Goal: Communication & Community: Answer question/provide support

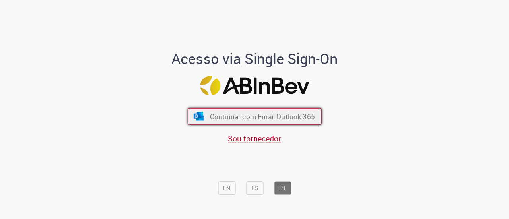
click at [297, 117] on span "Continuar com Email Outlook 365" at bounding box center [261, 116] width 105 height 9
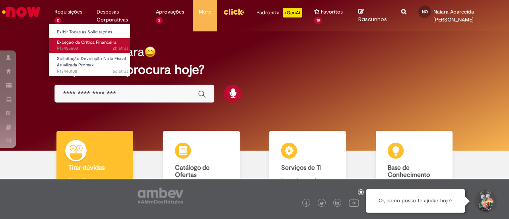
click at [88, 46] on span "2h atrás 2 horas atrás R13455608" at bounding box center [93, 48] width 72 height 6
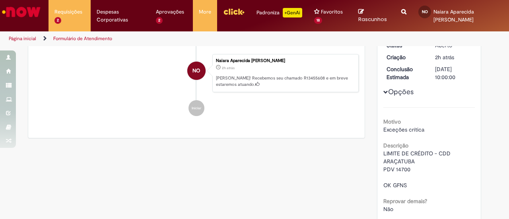
scroll to position [6, 0]
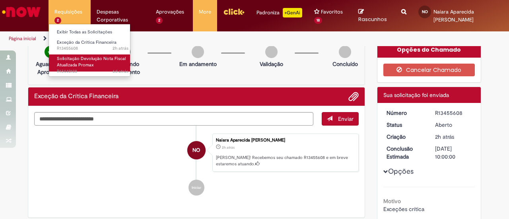
click at [90, 66] on span "Solicitação Devolução Nota Fiscal Atualizada Promax" at bounding box center [91, 62] width 69 height 12
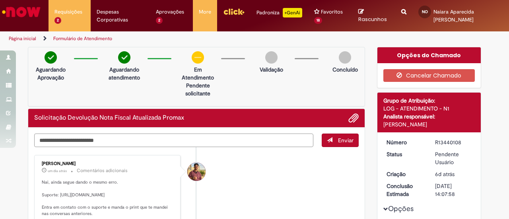
click at [151, 134] on textarea "Digite sua mensagem aqui..." at bounding box center [173, 140] width 279 height 13
type textarea "**********"
click at [334, 136] on button "Enviar" at bounding box center [340, 141] width 37 height 14
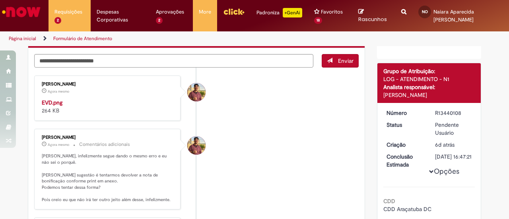
scroll to position [159, 0]
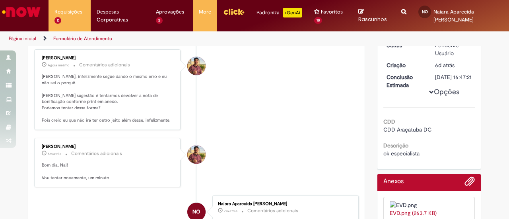
click at [103, 19] on img "Histórico de tíquete" at bounding box center [108, 19] width 132 height 0
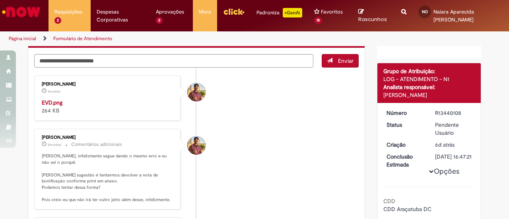
scroll to position [0, 0]
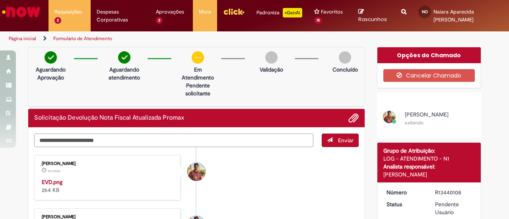
click at [133, 136] on textarea "Digite sua mensagem aqui..." at bounding box center [173, 140] width 279 height 13
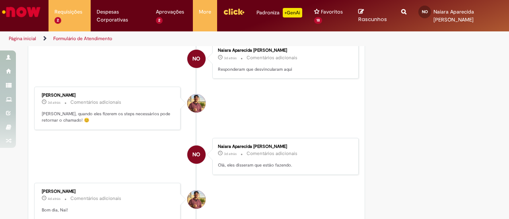
scroll to position [1431, 0]
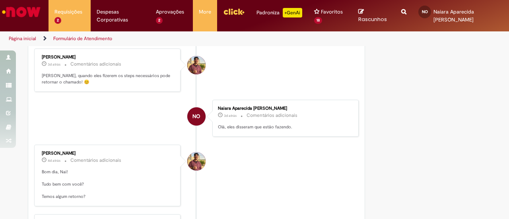
drag, startPoint x: 139, startPoint y: 77, endPoint x: 60, endPoint y: 84, distance: 80.2
copy p "000222125 série 024"
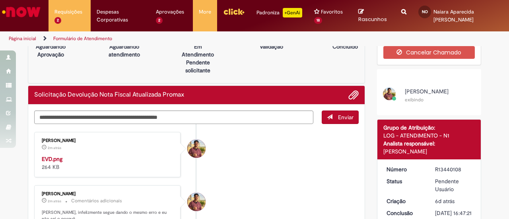
scroll to position [0, 0]
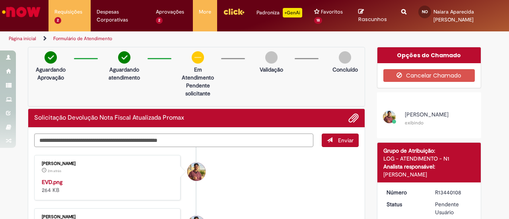
click at [204, 138] on textarea "**********" at bounding box center [173, 140] width 279 height 13
paste textarea "**********"
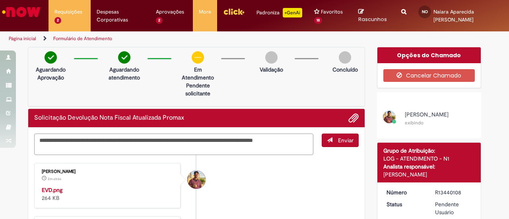
click at [282, 139] on textarea "**********" at bounding box center [173, 144] width 279 height 21
type textarea "**********"
click at [341, 140] on span "Enviar" at bounding box center [345, 140] width 15 height 7
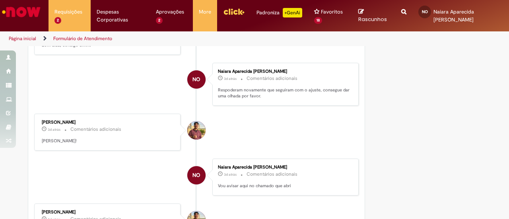
scroll to position [1017, 0]
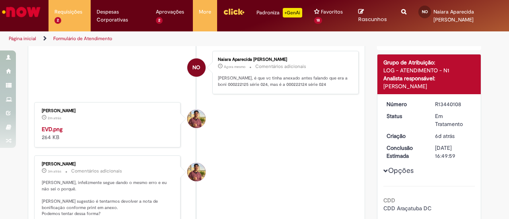
scroll to position [0, 0]
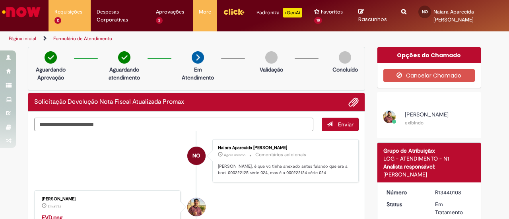
click at [243, 120] on textarea "Digite sua mensagem aqui..." at bounding box center [173, 124] width 279 height 13
type textarea "**********"
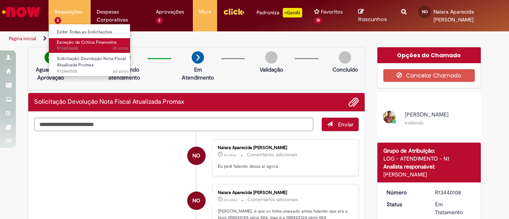
click at [93, 46] on span "2h atrás 2 horas atrás R13455608" at bounding box center [93, 48] width 72 height 6
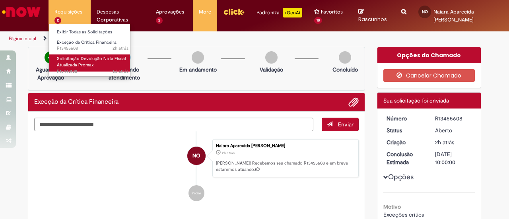
click at [87, 61] on span "Solicitação Devolução Nota Fiscal Atualizada Promax" at bounding box center [91, 62] width 69 height 12
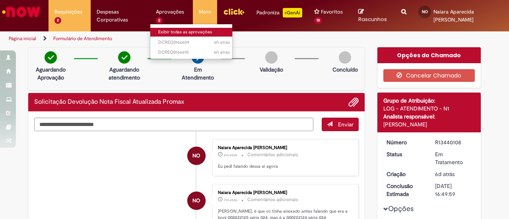
click at [175, 30] on link "Exibir todas as aprovações" at bounding box center [193, 32] width 87 height 9
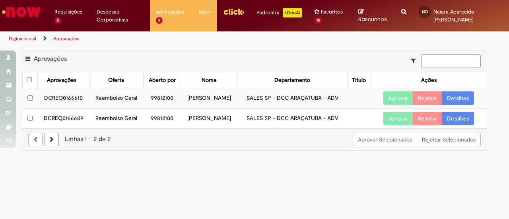
click at [61, 97] on td "DCREQ0166610" at bounding box center [64, 98] width 52 height 20
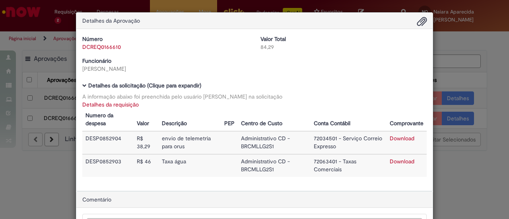
click at [481, 181] on div "Detalhes da Aprovação Número DCREQ0166610 Valor Total 84,29 Funcionário [PERSON…" at bounding box center [254, 109] width 509 height 219
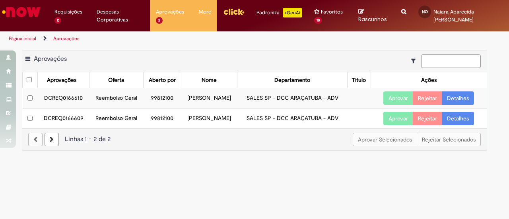
click at [69, 117] on td "DCREQ0166609" at bounding box center [64, 118] width 52 height 20
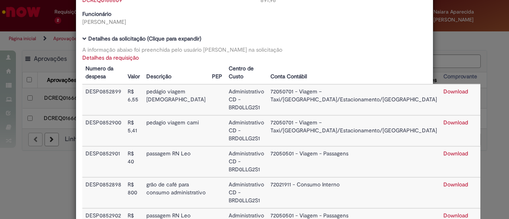
scroll to position [79, 0]
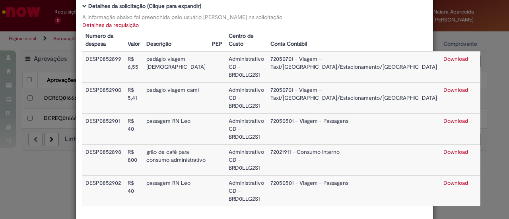
click at [457, 172] on div "Detalhes da Aprovação Número DCREQ0166609 Valor Total 891,96 Funcionário [PERSO…" at bounding box center [254, 109] width 509 height 219
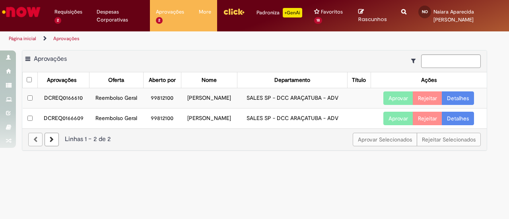
click at [397, 98] on button "Aprovar" at bounding box center [398, 98] width 30 height 14
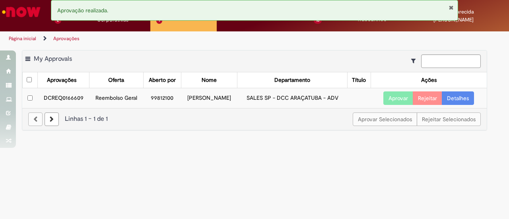
click at [399, 95] on button "Aprovar" at bounding box center [398, 98] width 30 height 14
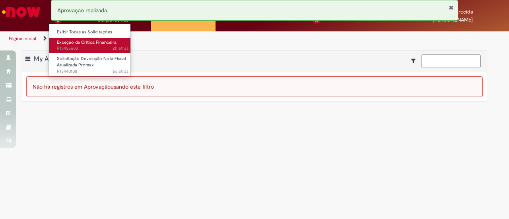
click at [99, 48] on span "2h atrás 2 horas atrás R13455608" at bounding box center [93, 48] width 72 height 6
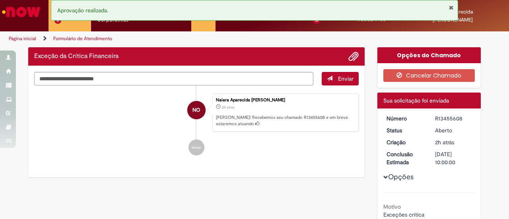
click at [451, 8] on button "Fechar Notificação" at bounding box center [450, 7] width 5 height 6
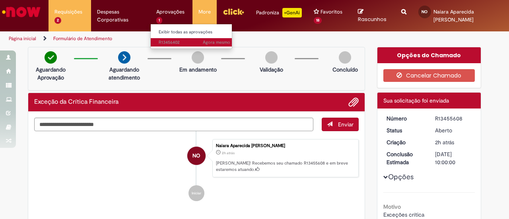
click at [188, 42] on span "Agora mesmo Agora mesmo R13456402" at bounding box center [195, 42] width 72 height 6
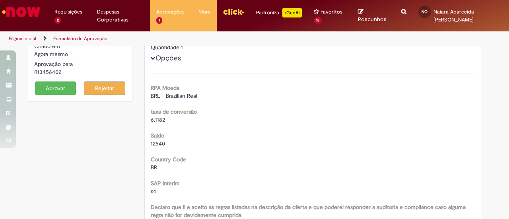
scroll to position [79, 0]
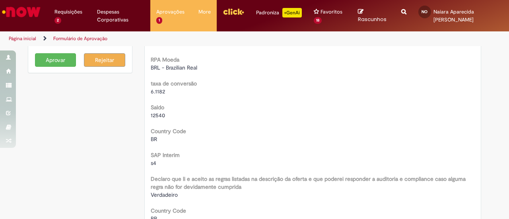
click at [54, 60] on button "Aprovar" at bounding box center [55, 60] width 41 height 14
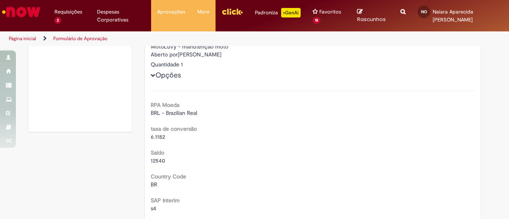
scroll to position [0, 0]
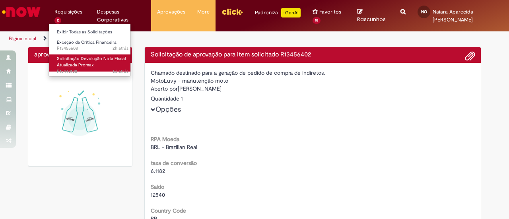
click at [87, 65] on span "Solicitação Devolução Nota Fiscal Atualizada Promax" at bounding box center [91, 62] width 69 height 12
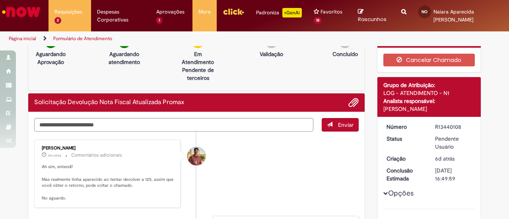
scroll to position [40, 0]
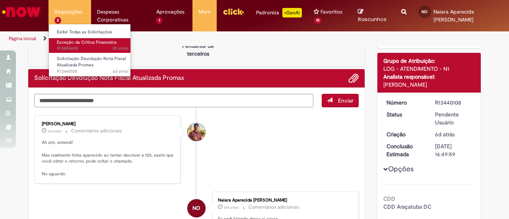
click at [90, 41] on span "Exceção da Crítica Financeira" at bounding box center [87, 42] width 60 height 6
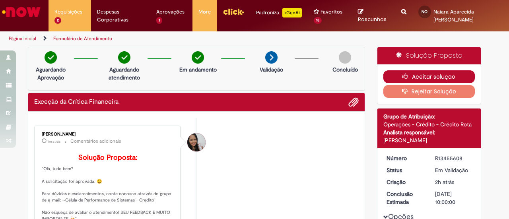
click at [434, 74] on button "Aceitar solução" at bounding box center [429, 76] width 92 height 13
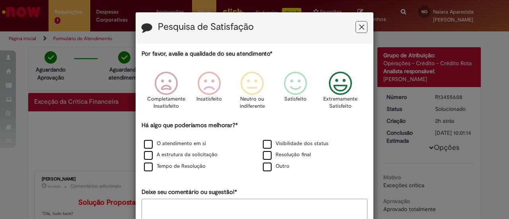
click at [341, 88] on icon "Feedback" at bounding box center [340, 84] width 30 height 24
click at [184, 141] on label "O atendimento em si" at bounding box center [175, 144] width 62 height 8
click at [185, 151] on div "A estrutura da solicitação" at bounding box center [194, 155] width 117 height 10
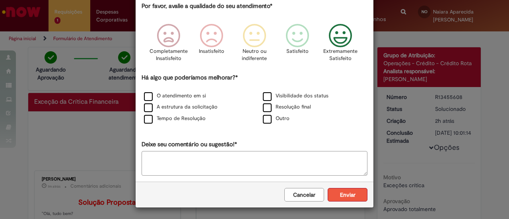
click at [344, 194] on button "Enviar" at bounding box center [347, 195] width 40 height 14
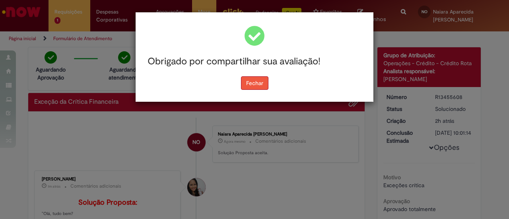
click at [264, 85] on button "Fechar" at bounding box center [254, 83] width 27 height 14
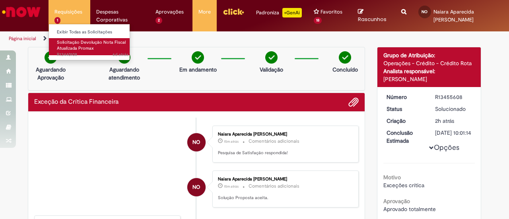
click at [78, 41] on span "Solicitação Devolução Nota Fiscal Atualizada Promax" at bounding box center [91, 45] width 69 height 12
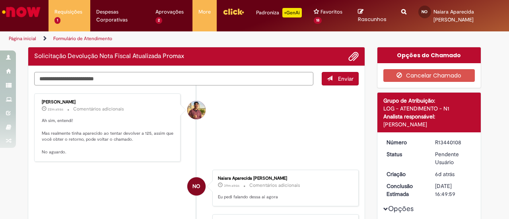
click at [119, 79] on textarea "Digite sua mensagem aqui..." at bounding box center [173, 78] width 279 height 13
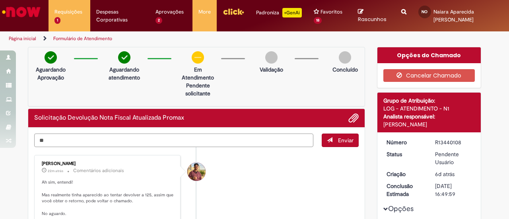
type textarea "*"
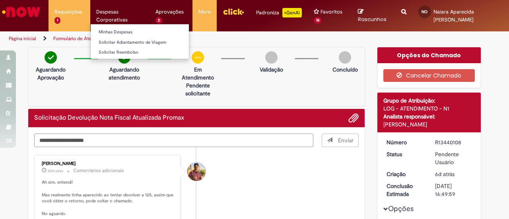
type textarea "**********"
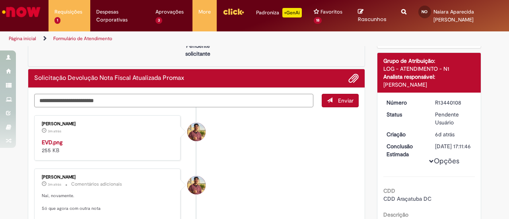
scroll to position [79, 0]
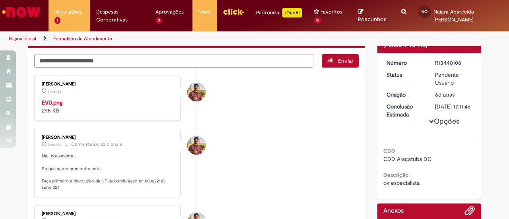
click at [131, 60] on textarea "Digite sua mensagem aqui..." at bounding box center [173, 60] width 279 height 13
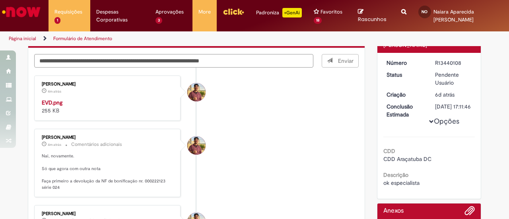
type textarea "**********"
